Goal: Task Accomplishment & Management: Manage account settings

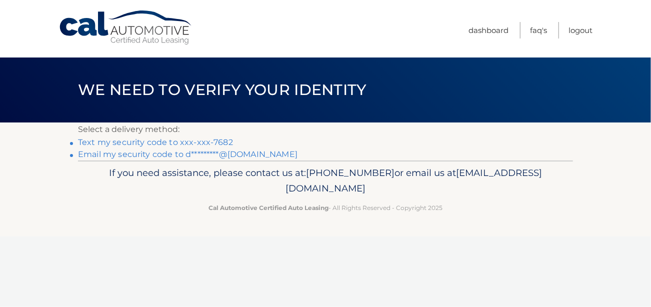
click at [133, 143] on link "Text my security code to xxx-xxx-7682" at bounding box center [155, 141] width 155 height 9
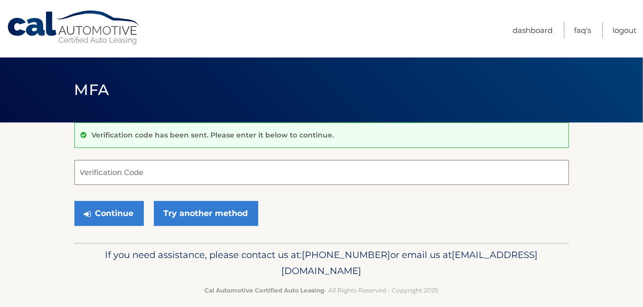
click at [119, 169] on input "Verification Code" at bounding box center [321, 172] width 495 height 25
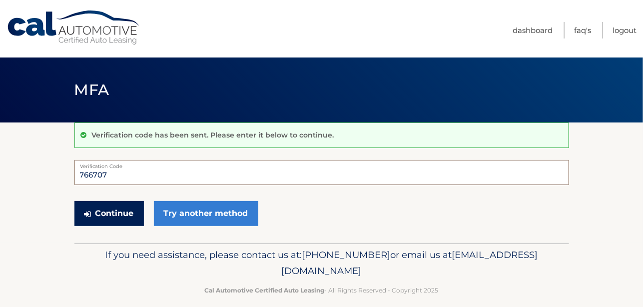
type input "766707"
click at [110, 210] on button "Continue" at bounding box center [108, 213] width 69 height 25
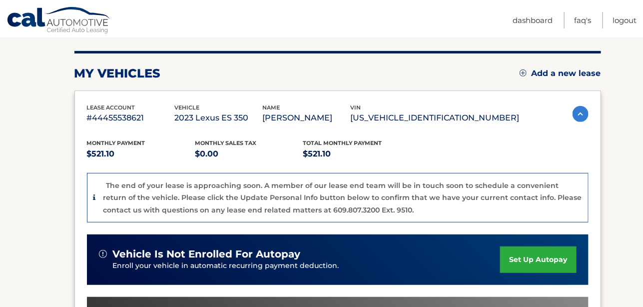
scroll to position [121, 0]
